Goal: Task Accomplishment & Management: Manage account settings

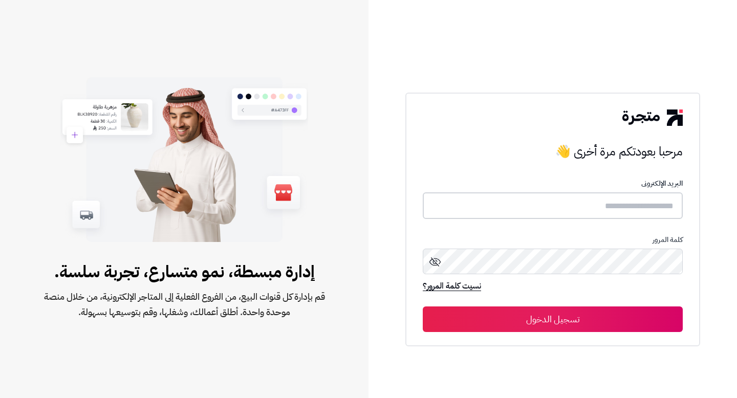
click at [522, 209] on input "text" at bounding box center [553, 205] width 260 height 27
type input "*"
drag, startPoint x: 627, startPoint y: 207, endPoint x: 567, endPoint y: 208, distance: 59.4
click at [567, 208] on input "**********" at bounding box center [553, 205] width 260 height 27
type input "**********"
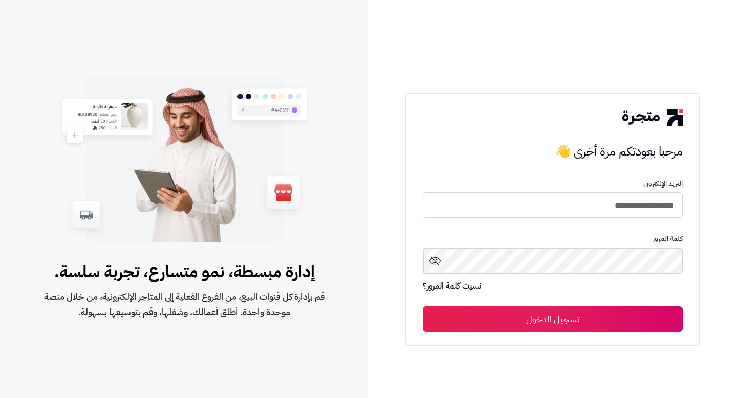
click at [423, 307] on button "تسجيل الدخول" at bounding box center [553, 320] width 260 height 26
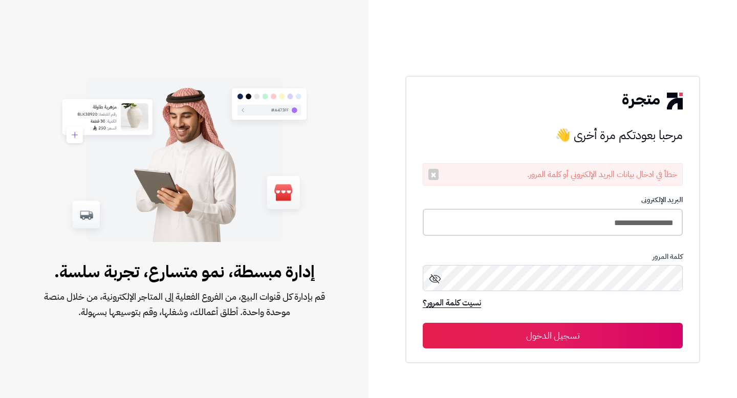
drag, startPoint x: 628, startPoint y: 222, endPoint x: 610, endPoint y: 222, distance: 17.4
click at [610, 222] on input "**********" at bounding box center [553, 222] width 260 height 27
drag, startPoint x: 628, startPoint y: 225, endPoint x: 575, endPoint y: 229, distance: 53.4
click at [575, 229] on input "**********" at bounding box center [553, 222] width 260 height 27
type input "**********"
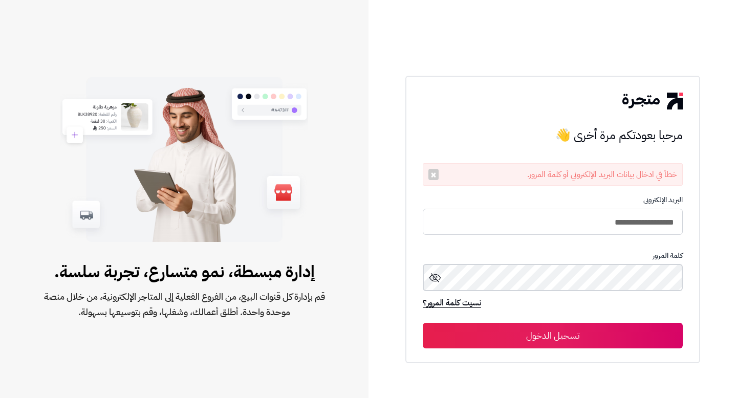
click at [423, 323] on button "تسجيل الدخول" at bounding box center [553, 336] width 260 height 26
click at [584, 333] on button "تسجيل الدخول" at bounding box center [553, 335] width 260 height 26
drag, startPoint x: 628, startPoint y: 222, endPoint x: 609, endPoint y: 220, distance: 19.1
click at [609, 220] on input "**********" at bounding box center [553, 222] width 260 height 27
drag, startPoint x: 637, startPoint y: 223, endPoint x: 539, endPoint y: 222, distance: 97.8
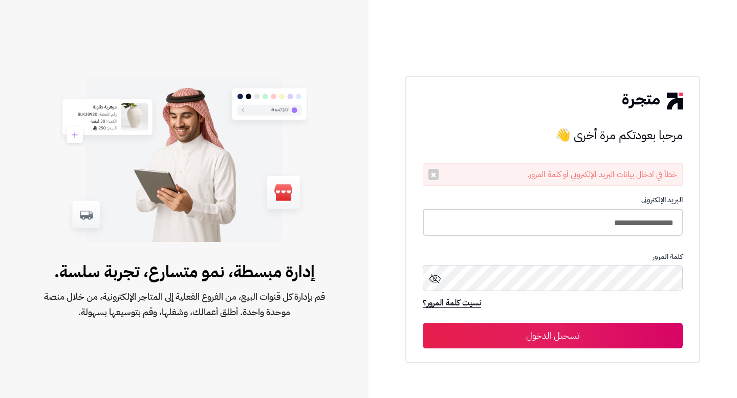
click at [539, 222] on input "**********" at bounding box center [553, 222] width 260 height 27
type input "**********"
click at [423, 323] on button "تسجيل الدخول" at bounding box center [553, 336] width 260 height 26
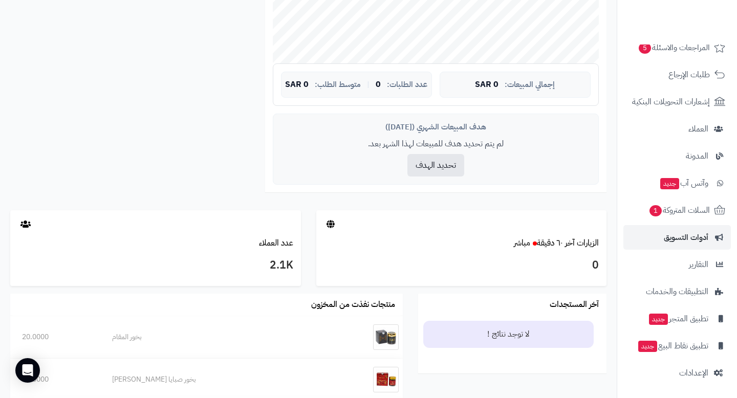
scroll to position [359, 0]
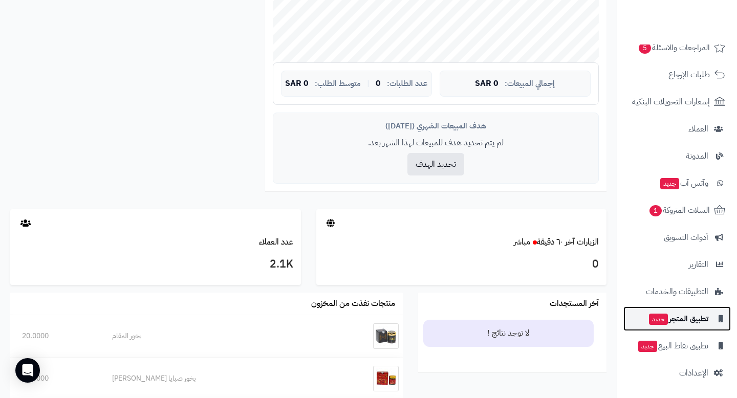
click at [684, 323] on span "تطبيق المتجر جديد" at bounding box center [678, 319] width 60 height 14
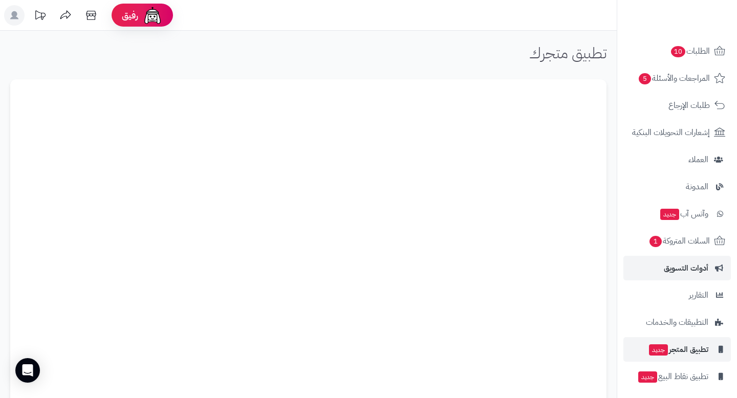
scroll to position [97, 0]
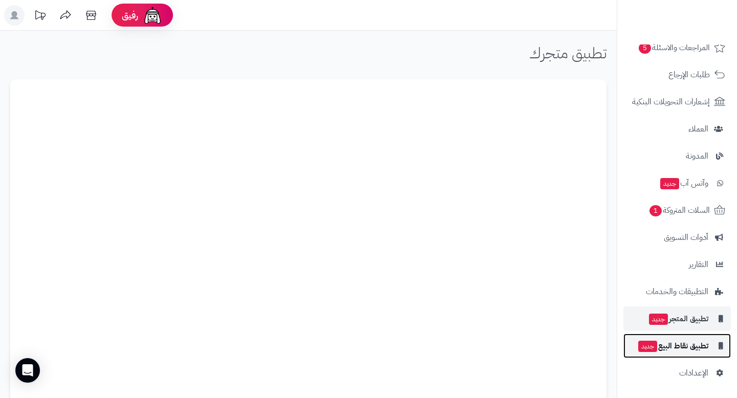
click at [672, 347] on span "تطبيق نقاط البيع جديد" at bounding box center [672, 346] width 71 height 14
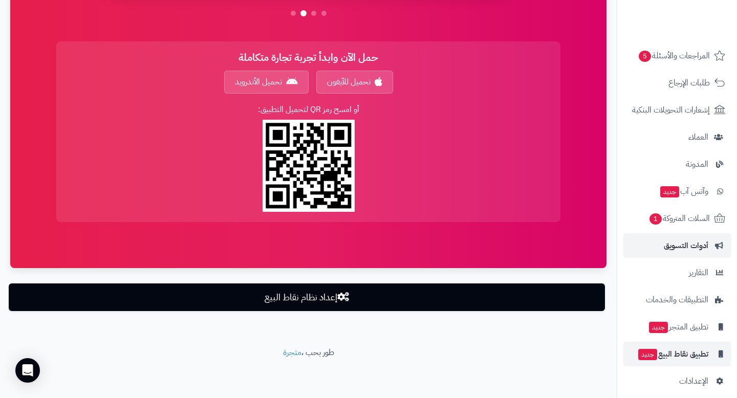
scroll to position [97, 0]
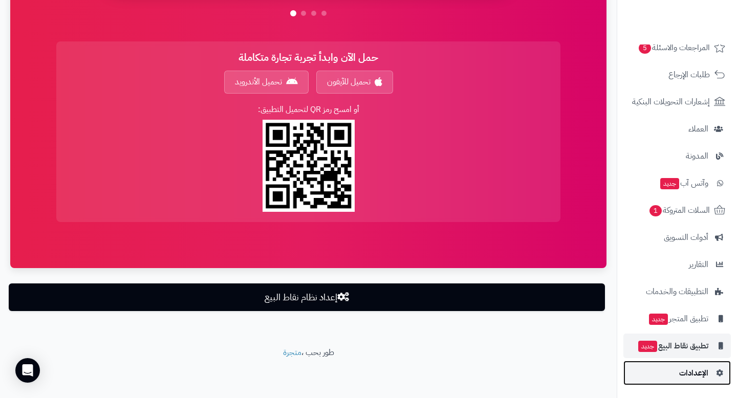
click at [685, 375] on span "الإعدادات" at bounding box center [693, 373] width 29 height 14
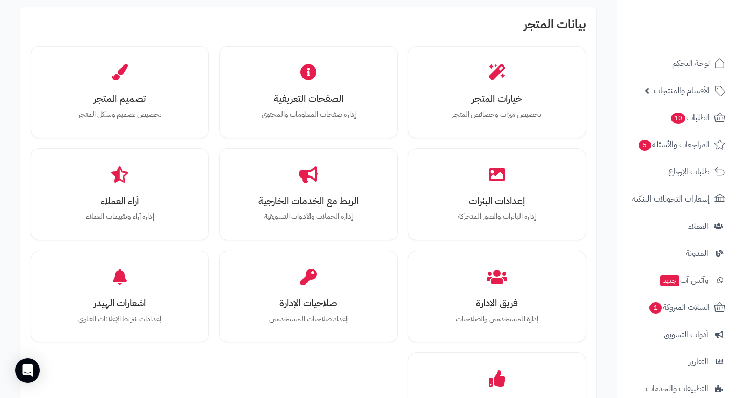
scroll to position [313, 0]
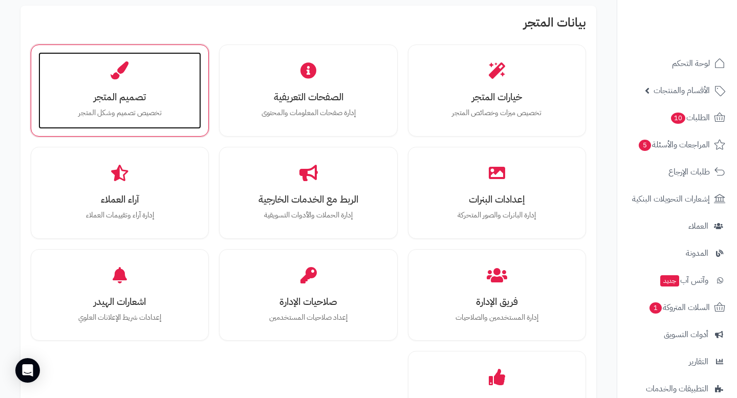
click at [132, 111] on p "تخصيص تصميم وشكل المتجر" at bounding box center [120, 112] width 142 height 11
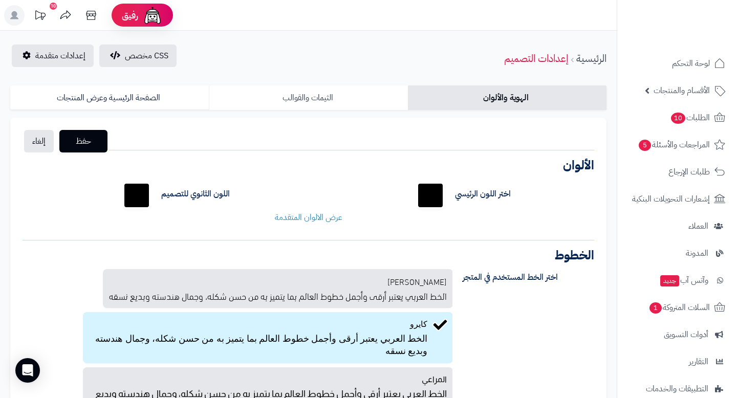
click at [274, 97] on link "الثيمات والقوالب" at bounding box center [308, 97] width 199 height 25
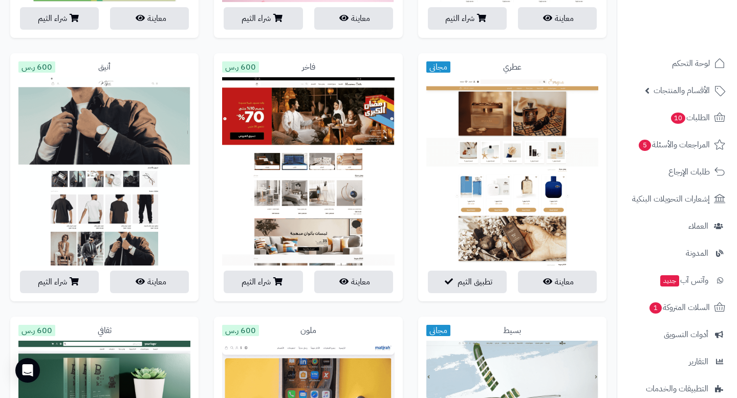
scroll to position [599, 0]
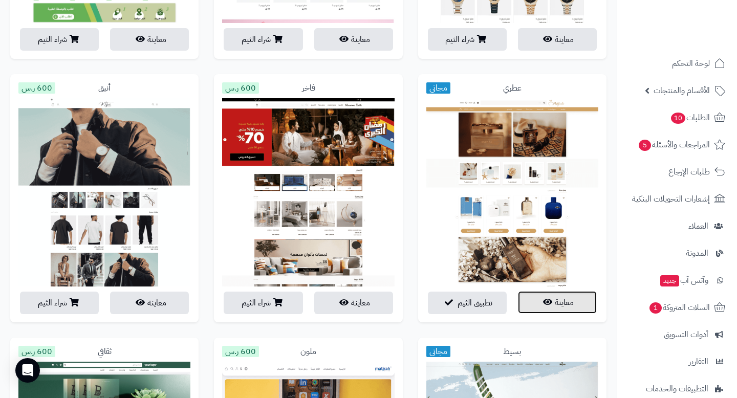
click at [561, 303] on button "معاينة" at bounding box center [557, 302] width 79 height 23
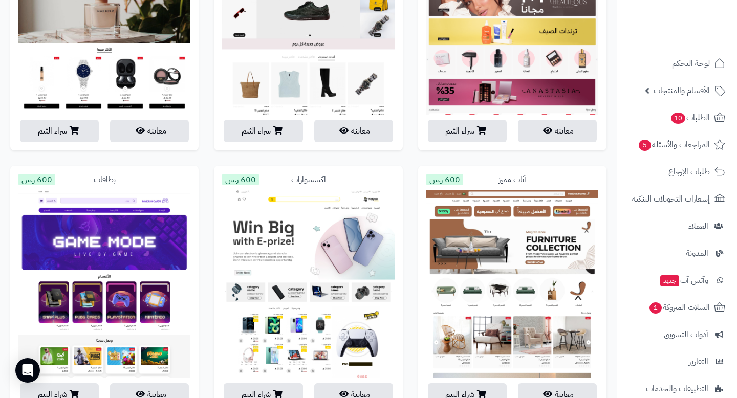
scroll to position [2192, 0]
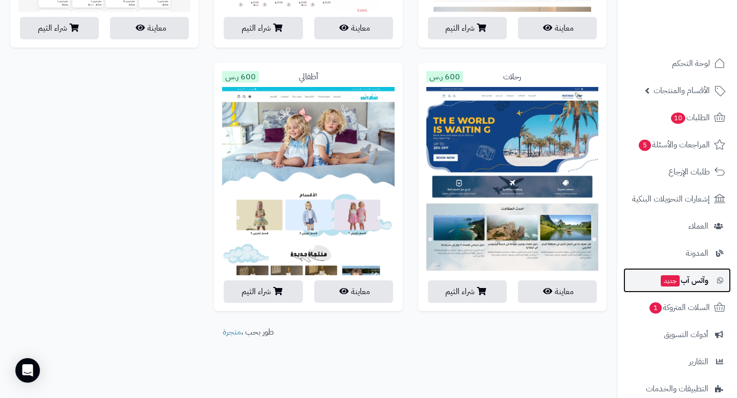
click at [650, 281] on link "وآتس آب جديد" at bounding box center [676, 280] width 107 height 25
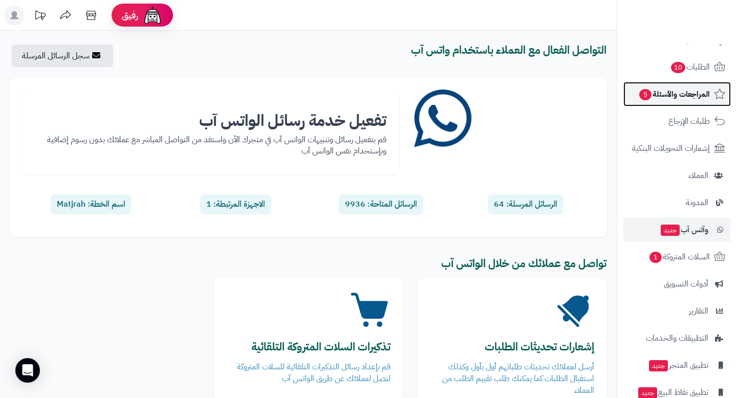
click at [659, 94] on span "المراجعات والأسئلة 5" at bounding box center [674, 94] width 72 height 14
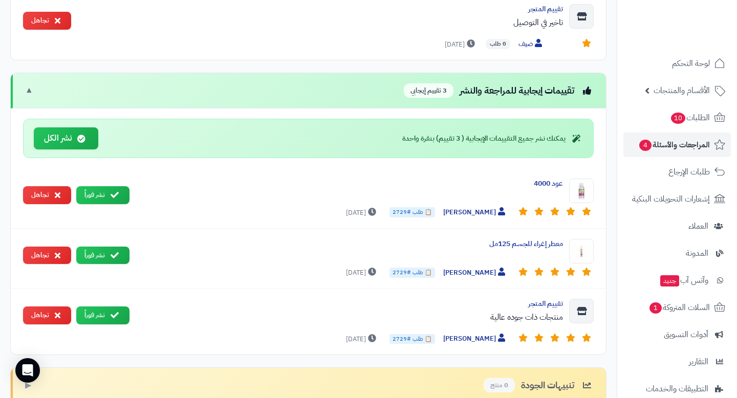
scroll to position [501, 0]
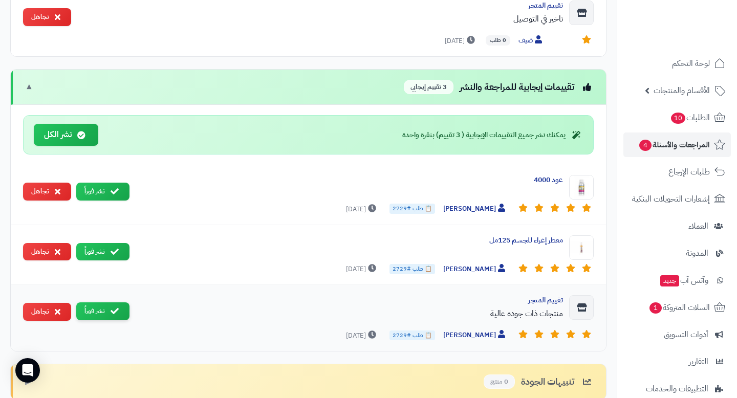
click at [100, 311] on button "نشر فوراً" at bounding box center [102, 312] width 53 height 18
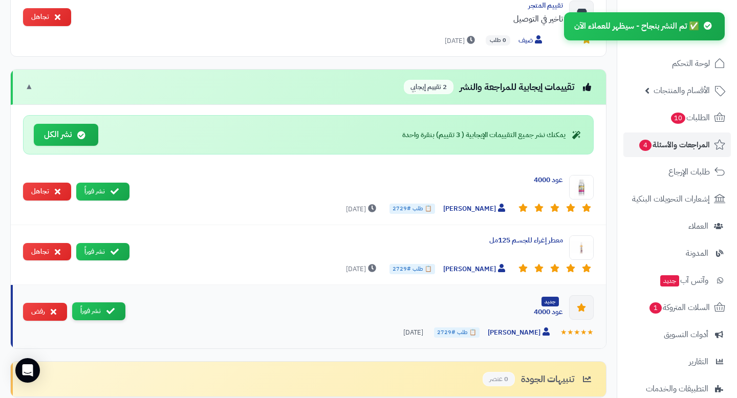
click at [104, 312] on button "نشر فوراً" at bounding box center [98, 312] width 53 height 18
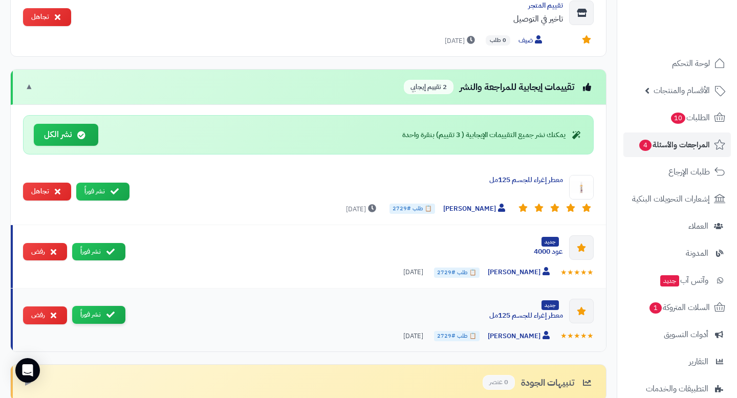
click at [105, 312] on button "نشر فوراً" at bounding box center [98, 315] width 53 height 18
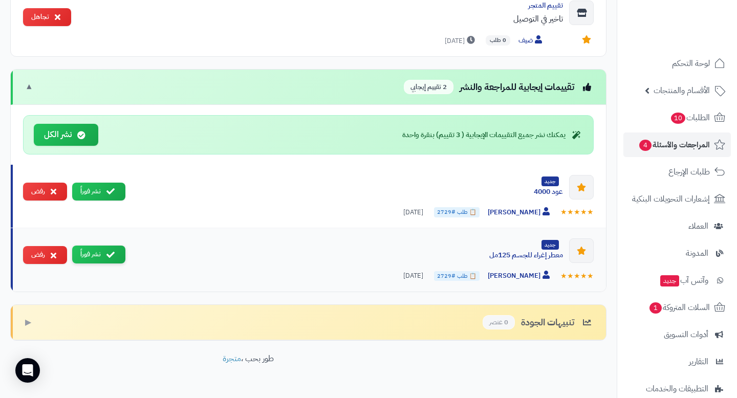
click at [107, 253] on icon at bounding box center [110, 255] width 8 height 8
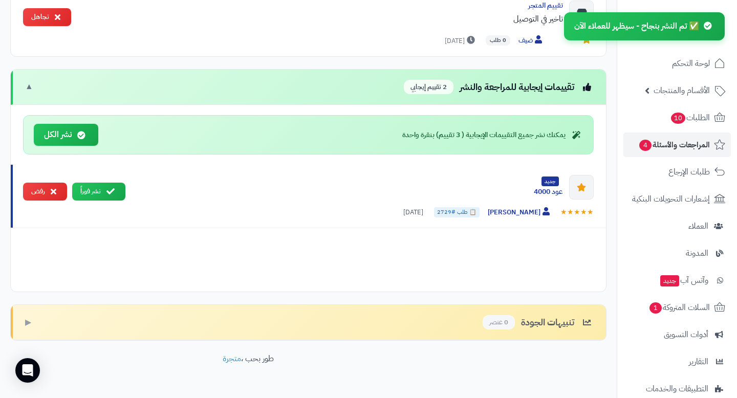
scroll to position [463, 0]
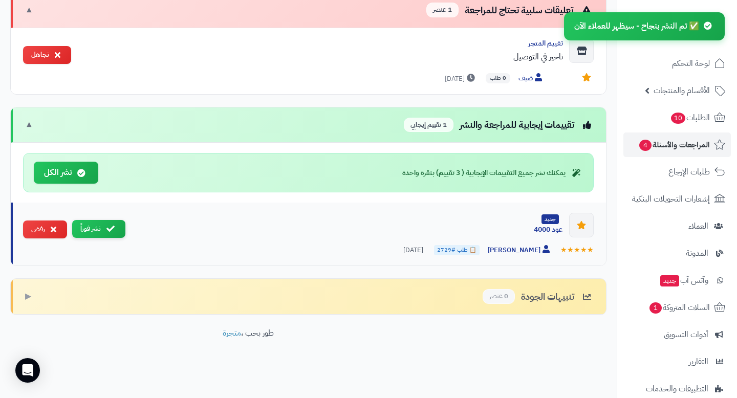
click at [112, 223] on button "نشر فوراً" at bounding box center [98, 229] width 53 height 18
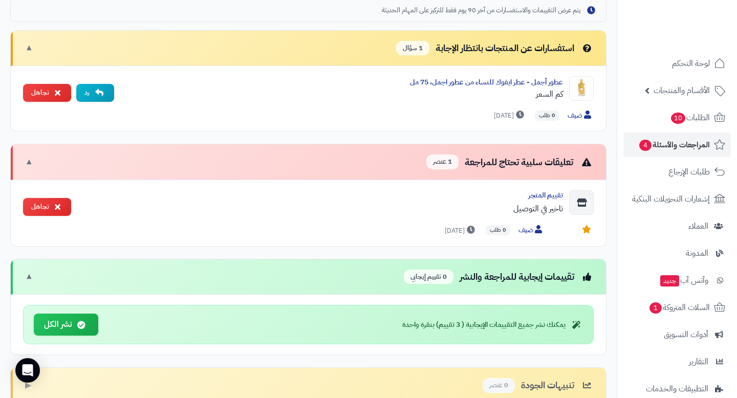
scroll to position [310, 0]
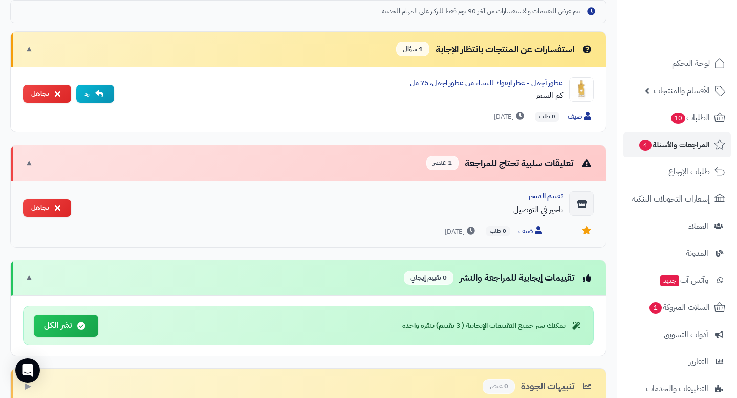
click at [253, 219] on div "تقييم المتجر تاخير في التوصيل" at bounding box center [321, 206] width 484 height 31
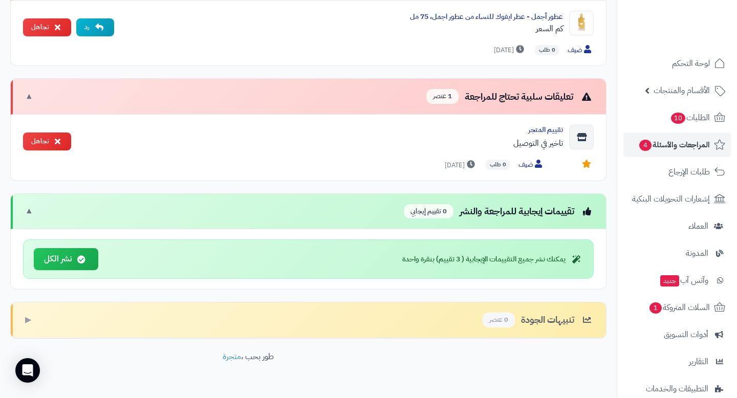
scroll to position [400, 0]
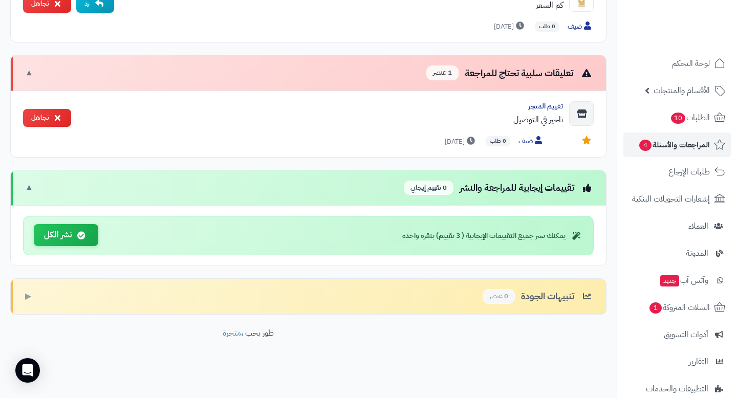
click at [92, 234] on button "نشر الكل" at bounding box center [66, 235] width 64 height 22
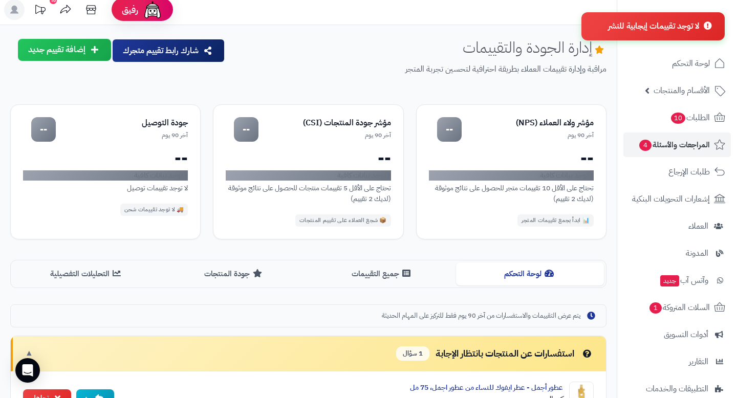
scroll to position [0, 0]
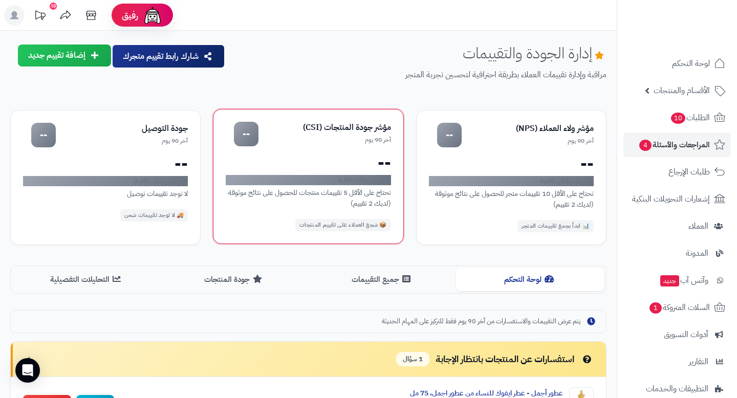
click at [285, 185] on div "مؤشر جودة المنتجات (CSI) آخر 90 يوم -- -- لا توجد بيانات كافية تحتاج على الأقل …" at bounding box center [308, 176] width 190 height 135
click at [245, 134] on div "--" at bounding box center [246, 134] width 25 height 25
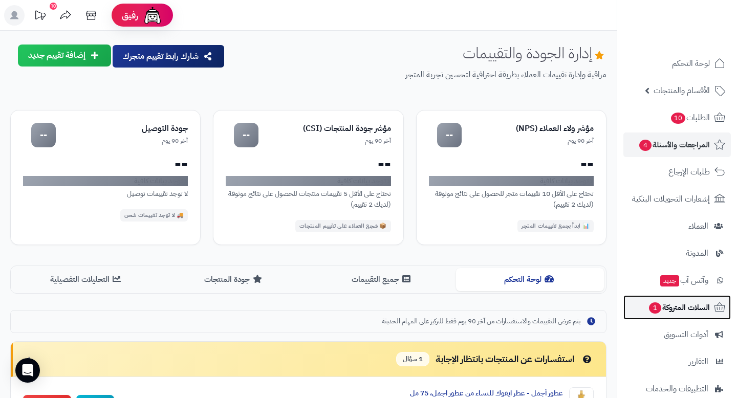
click at [698, 316] on link "السلات المتروكة 1" at bounding box center [676, 307] width 107 height 25
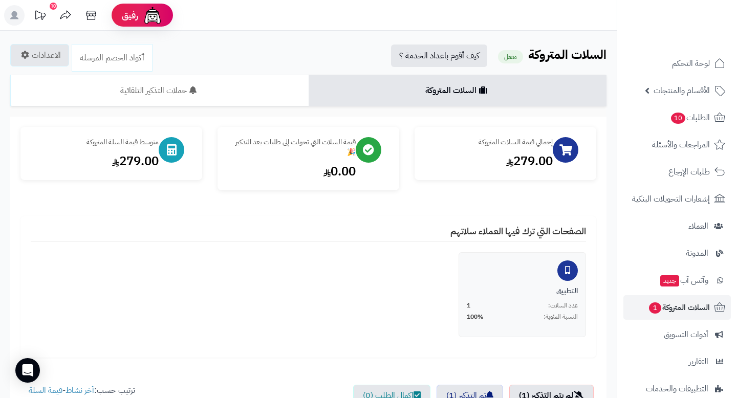
click at [52, 4] on div "10" at bounding box center [53, 6] width 7 height 7
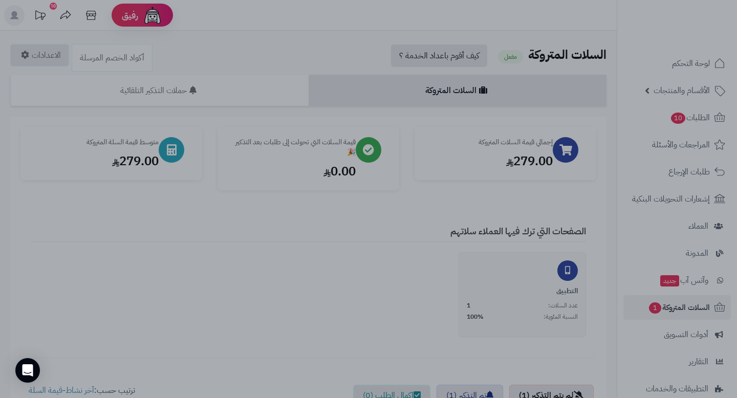
click at [359, 217] on div at bounding box center [368, 199] width 737 height 398
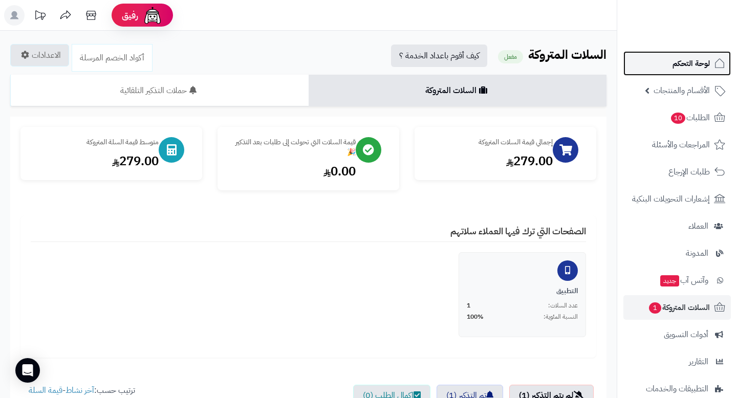
click at [672, 68] on link "لوحة التحكم" at bounding box center [676, 63] width 107 height 25
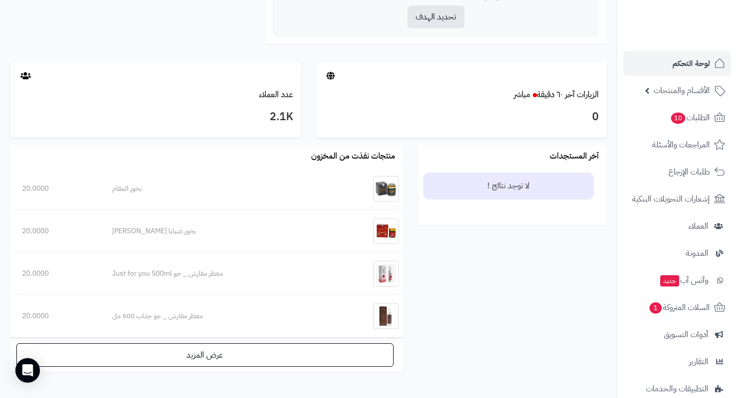
scroll to position [510, 0]
